Goal: Information Seeking & Learning: Learn about a topic

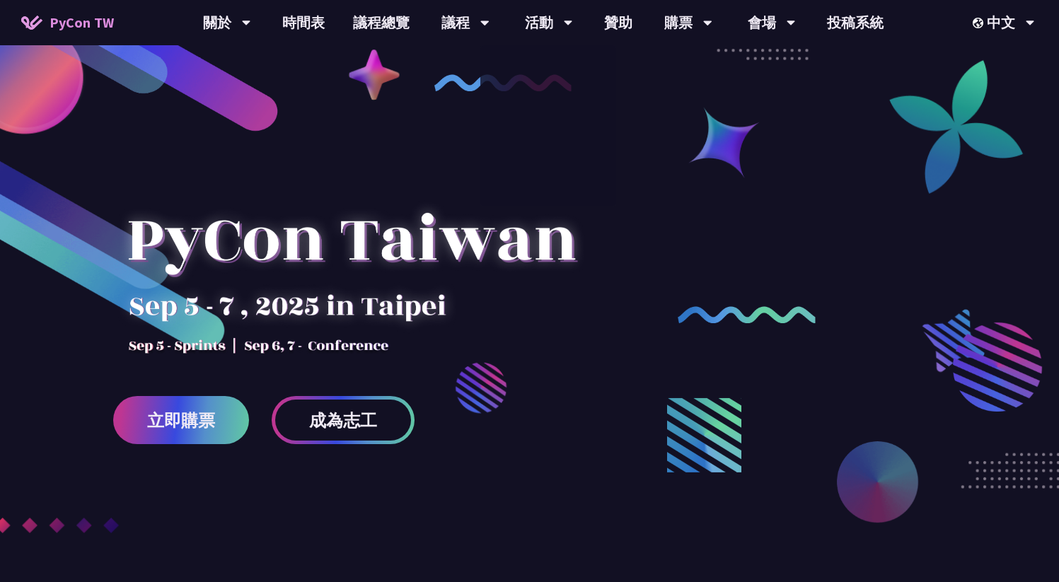
click at [388, 19] on link "議程總覽" at bounding box center [381, 22] width 85 height 45
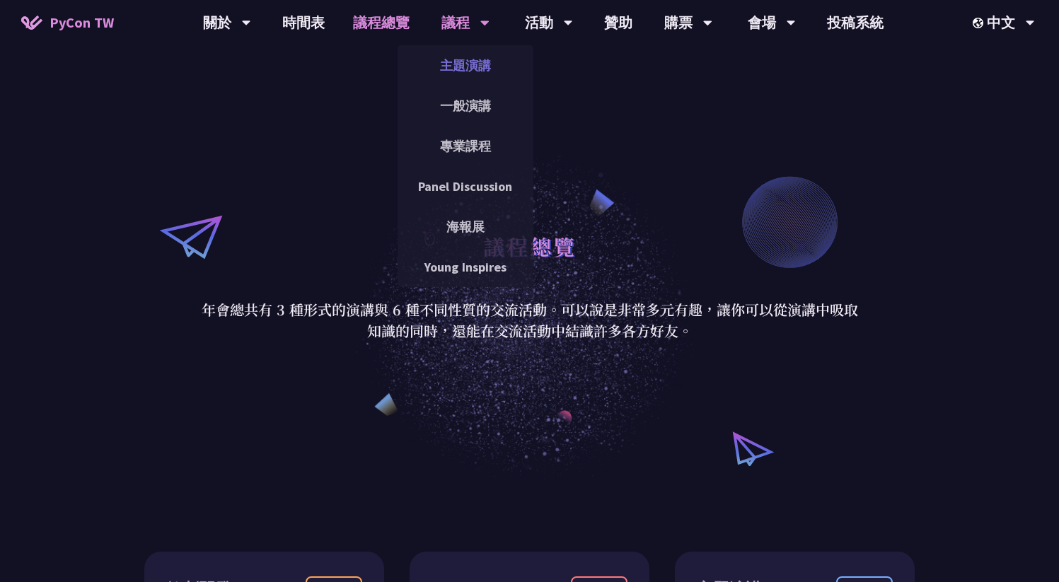
click at [459, 59] on link "主題演講" at bounding box center [465, 65] width 136 height 33
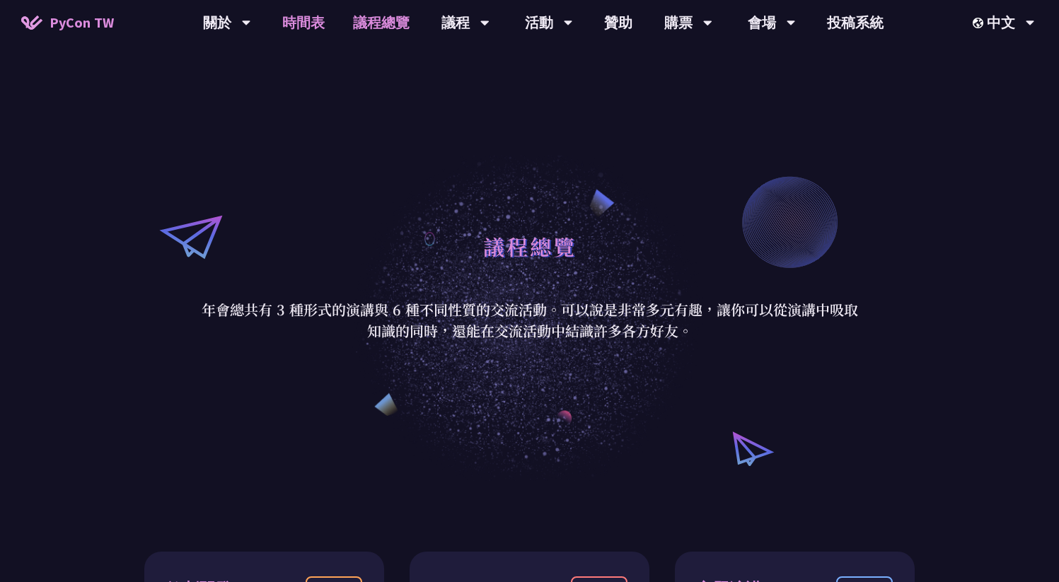
click at [305, 21] on link "時間表" at bounding box center [303, 22] width 71 height 45
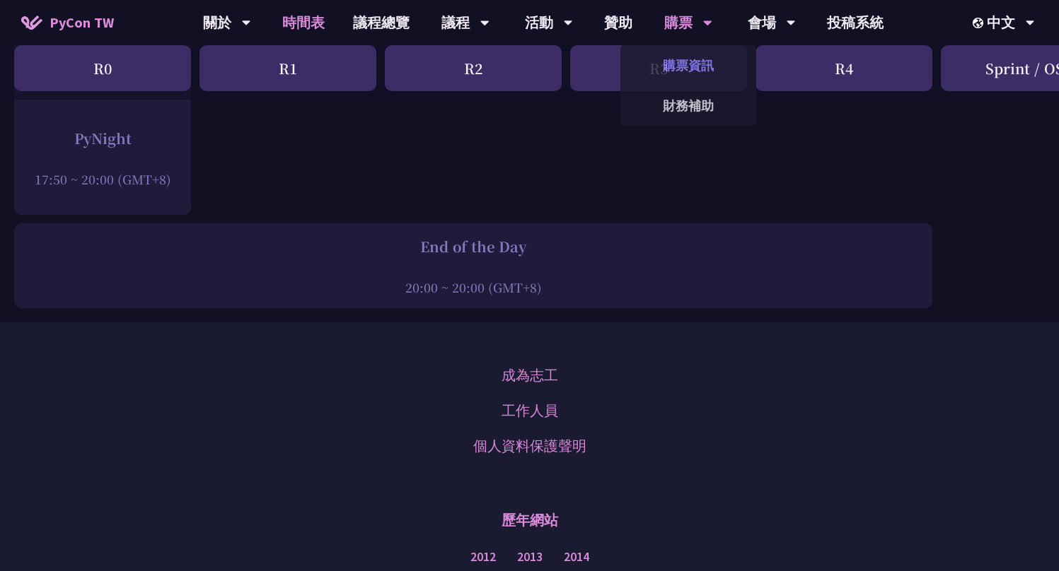
scroll to position [2205, 0]
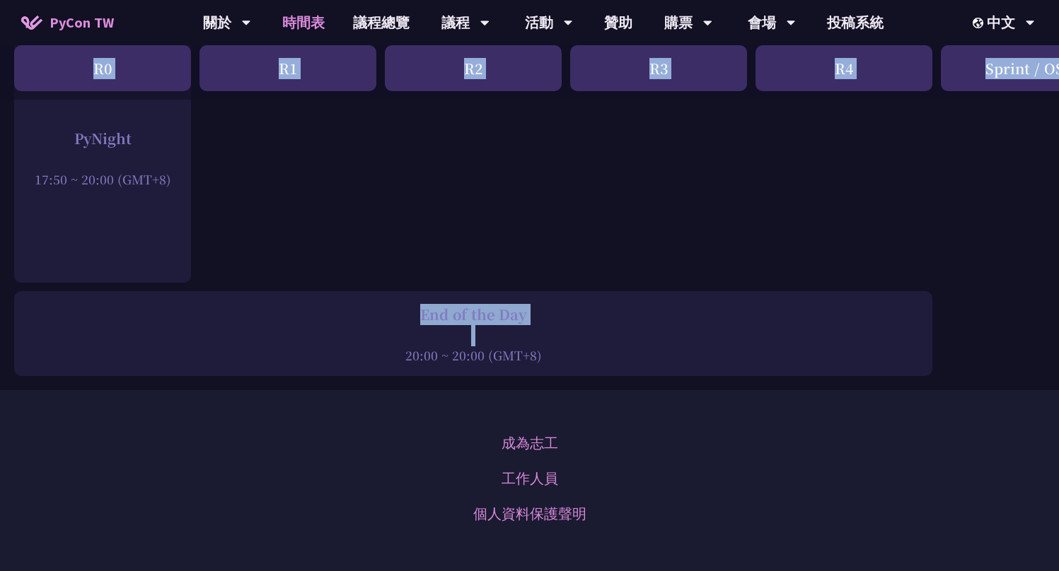
drag, startPoint x: 498, startPoint y: 90, endPoint x: 542, endPoint y: 322, distance: 236.9
copy div "時間表 第 1 天 (9/6) 第 2 天 (9/7) R0 R1 R2 R3 R4 Sprint / OST Tutorial Young / Poster…"
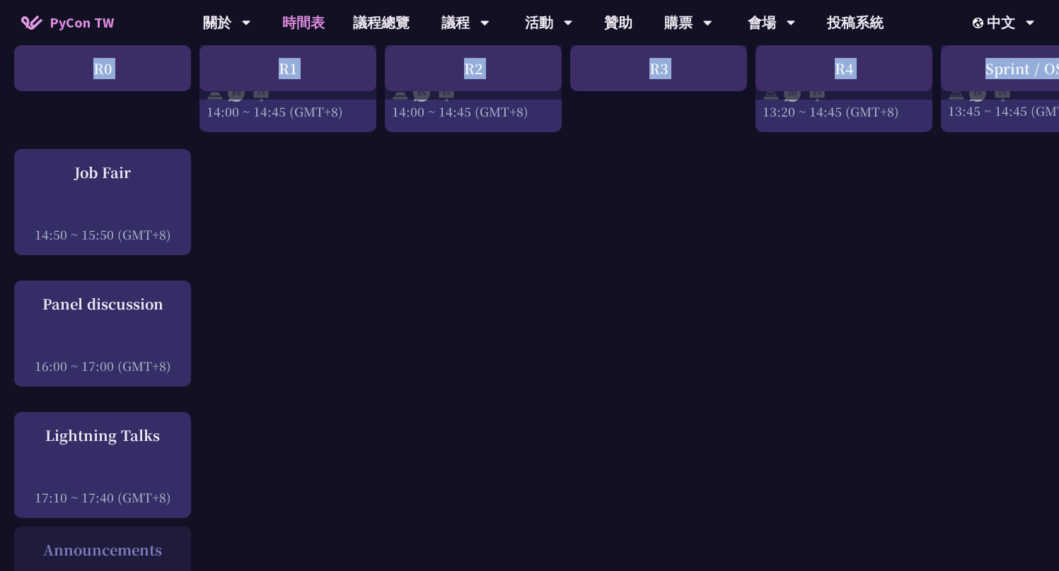
scroll to position [1650, 0]
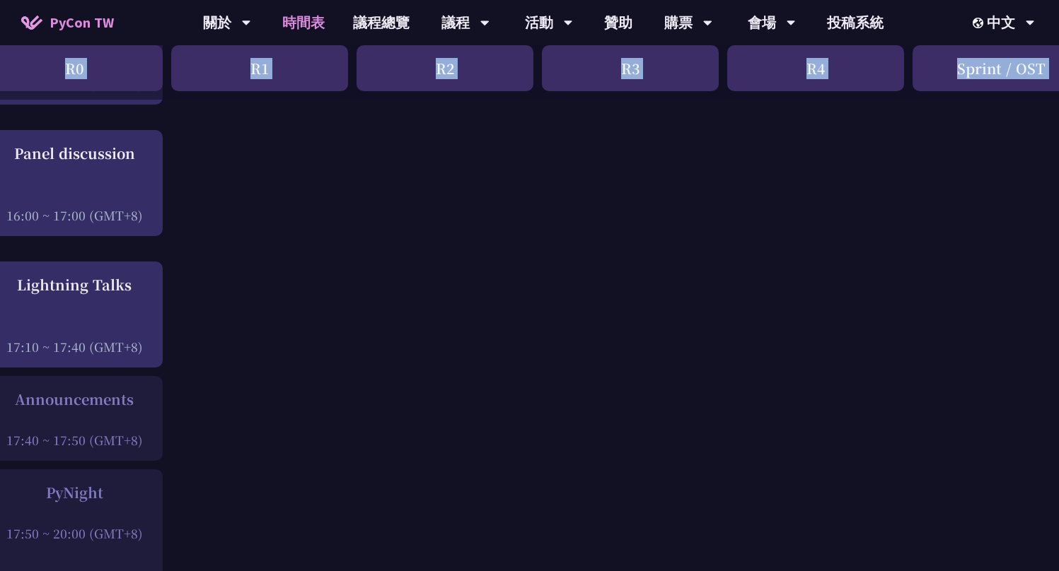
scroll to position [1846, 28]
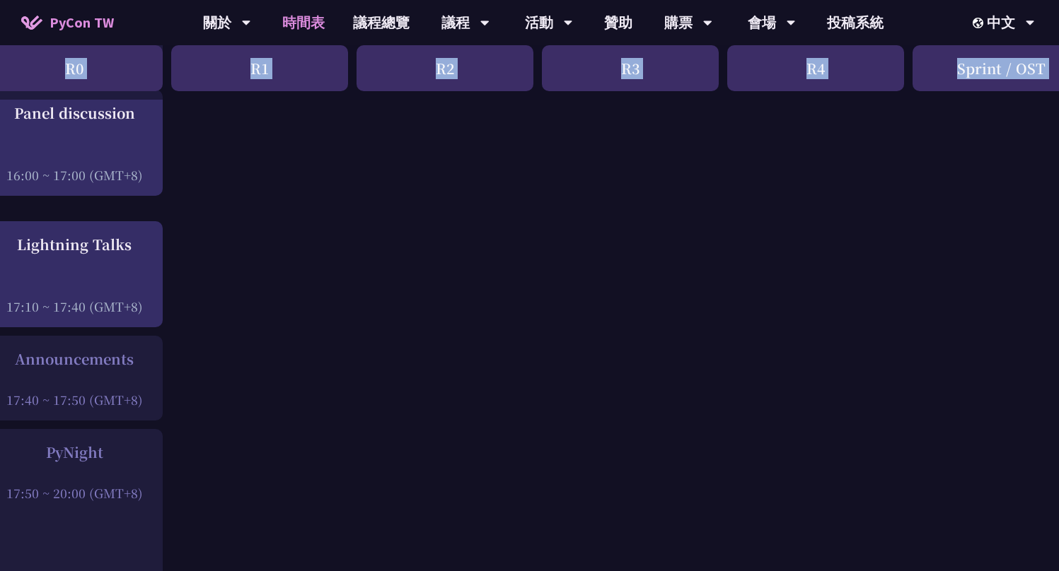
drag, startPoint x: 508, startPoint y: 78, endPoint x: 156, endPoint y: 477, distance: 532.5
copy div "lor i 2 d (6/0) s 8 a (5/7) C2 A3 E8 S8 D5 Eiusmo / TEM Incididu Utlab / Etdolo…"
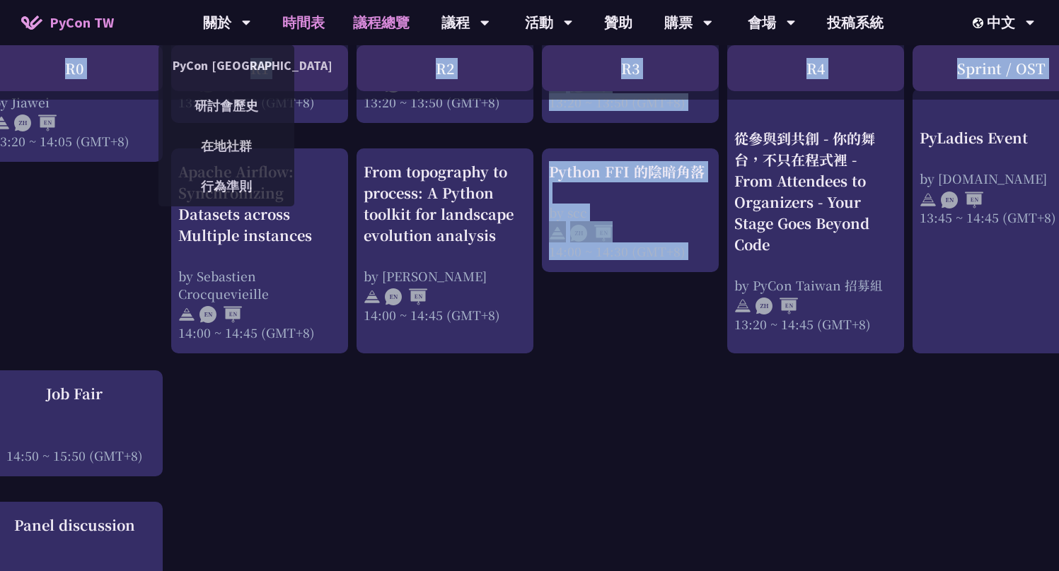
scroll to position [1421, 28]
